Goal: Information Seeking & Learning: Learn about a topic

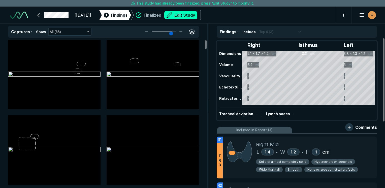
scroll to position [1376, 2378]
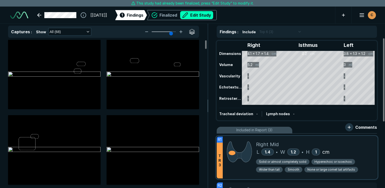
click at [362, 159] on div "Solid or almost completely solid Hyperechoic or isoechoic Wider than tall Smoot…" at bounding box center [314, 167] width 117 height 16
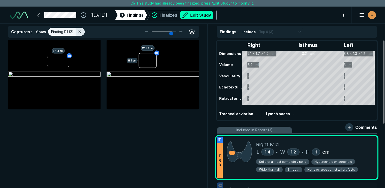
scroll to position [76, 0]
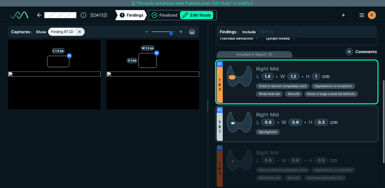
click at [301, 132] on div "Spongiform" at bounding box center [314, 133] width 117 height 8
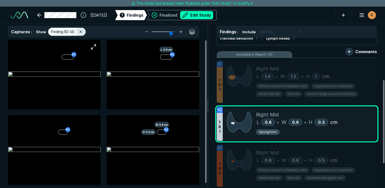
click at [35, 75] on img at bounding box center [54, 75] width 92 height 6
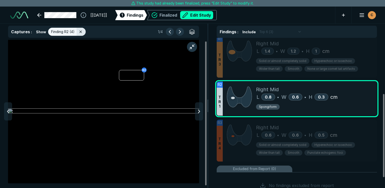
scroll to position [3, 0]
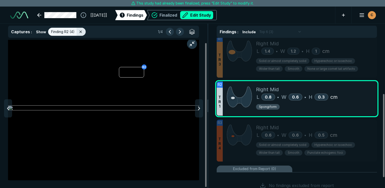
click at [238, 86] on img at bounding box center [239, 97] width 25 height 22
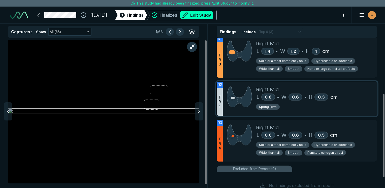
scroll to position [1259, 1498]
click at [353, 151] on div "Solid or almost completely solid Hyperechoic or isoechoic Wider than tall Smoot…" at bounding box center [314, 150] width 117 height 16
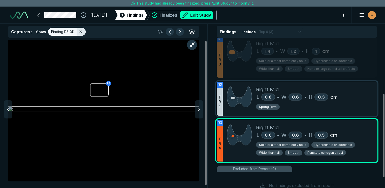
scroll to position [3, 0]
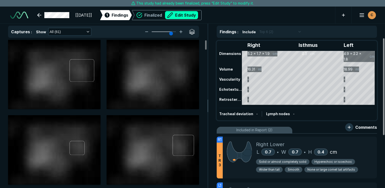
scroll to position [1376, 2378]
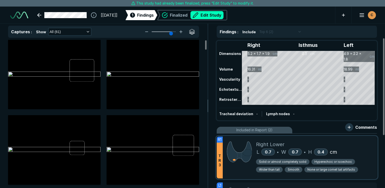
click at [354, 154] on div "L 0.7 • W 0.7 • H 0.4 cm" at bounding box center [314, 152] width 117 height 8
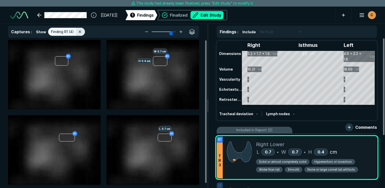
scroll to position [1259, 1498]
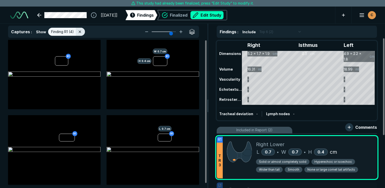
drag, startPoint x: 353, startPoint y: 150, endPoint x: 279, endPoint y: 9, distance: 159.2
click at [279, 9] on div "[06-SEP-2025] 1 Findings Finalized Edit Study C" at bounding box center [192, 15] width 385 height 17
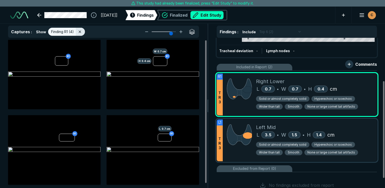
scroll to position [76, 0]
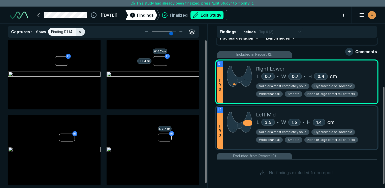
click at [349, 121] on div "L 3.5 • W 1.5 • H 1.4 cm" at bounding box center [314, 122] width 117 height 8
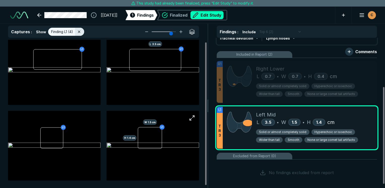
scroll to position [0, 0]
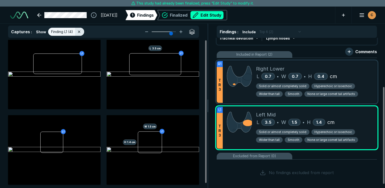
click at [353, 77] on div "L 0.7 • W 0.7 • H 0.4 cm" at bounding box center [314, 77] width 117 height 8
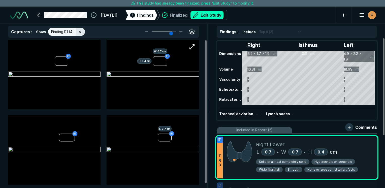
click at [184, 78] on img at bounding box center [153, 75] width 92 height 6
click at [160, 147] on img at bounding box center [153, 150] width 92 height 6
drag, startPoint x: 228, startPoint y: 169, endPoint x: 218, endPoint y: 167, distance: 10.2
click at [227, 169] on div at bounding box center [239, 157] width 33 height 42
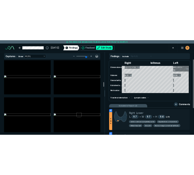
scroll to position [755, 0]
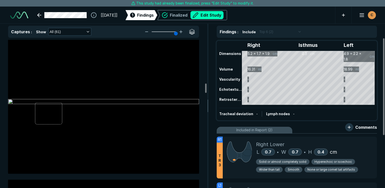
type input "6"
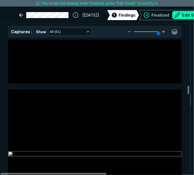
scroll to position [2990, 0]
